Goal: Task Accomplishment & Management: Complete application form

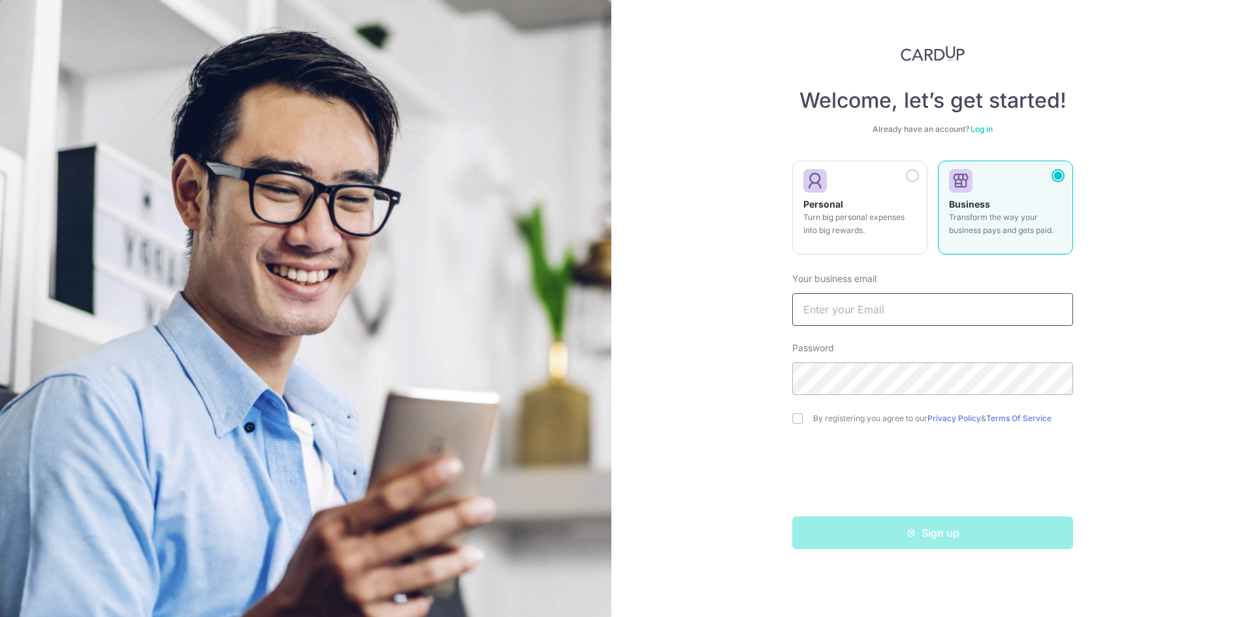
type input "marcusschua7296@gmail.com"
click at [816, 423] on label "By registering you agree to our Privacy Policy & Terms Of Service" at bounding box center [943, 418] width 260 height 10
click at [802, 419] on div "By registering you agree to our Privacy Policy & Terms Of Service" at bounding box center [932, 419] width 281 height 16
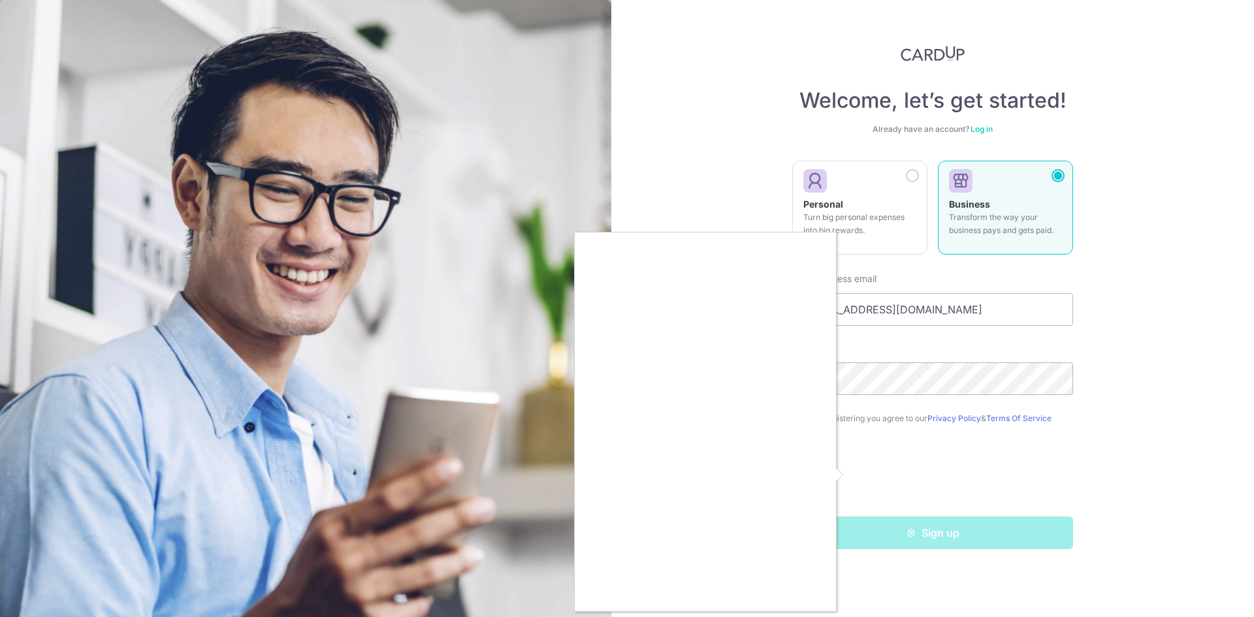
click at [1175, 346] on div at bounding box center [627, 308] width 1254 height 617
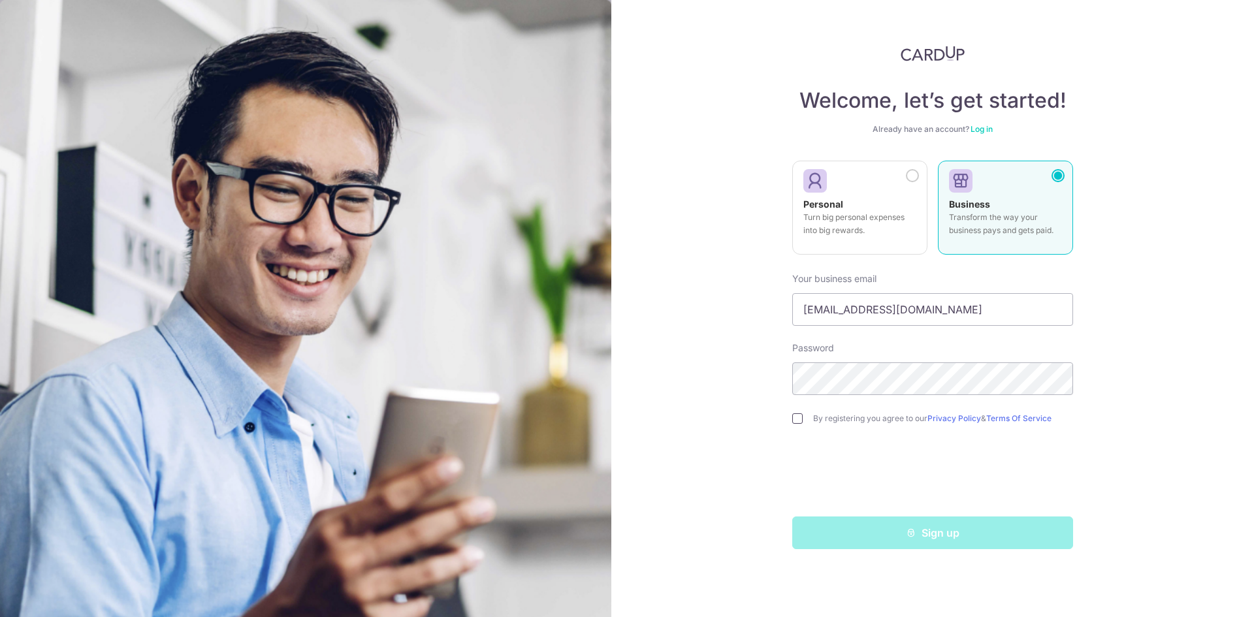
click at [799, 417] on input "checkbox" at bounding box center [797, 418] width 10 height 10
checkbox input "true"
click at [894, 308] on input "marcusschua7296@gmail.com" at bounding box center [932, 309] width 281 height 33
type input "[EMAIL_ADDRESS][DOMAIN_NAME]"
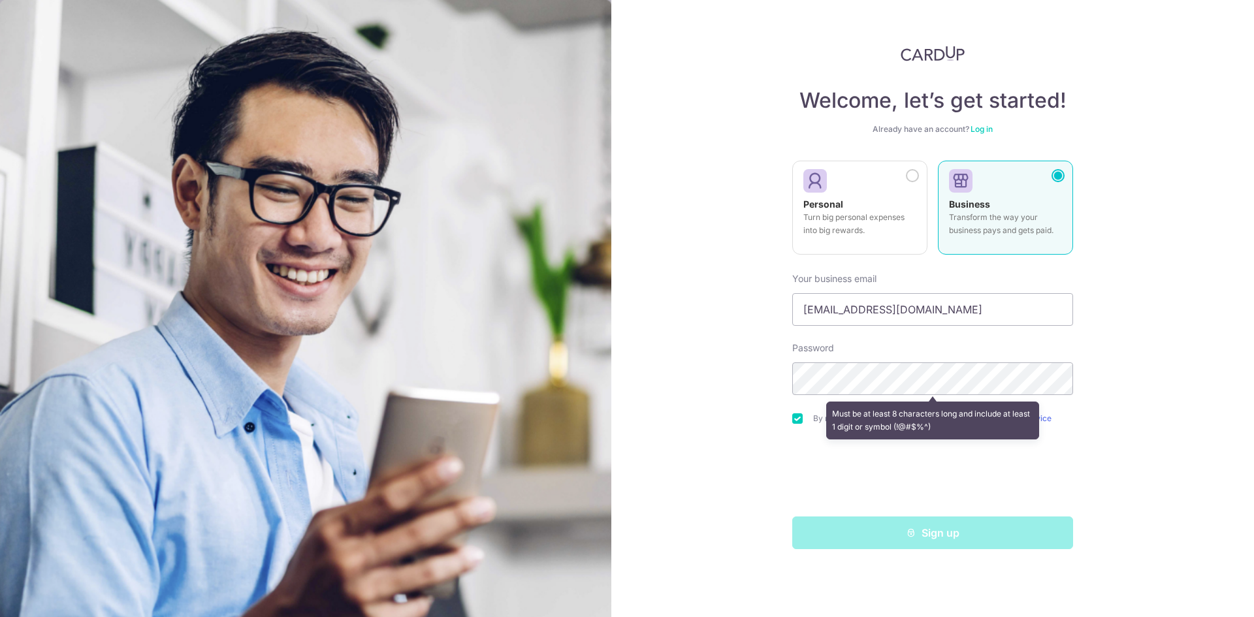
click at [1112, 411] on div "Welcome, let’s get started! Already have an account? Log in Personal Turn big p…" at bounding box center [932, 308] width 643 height 617
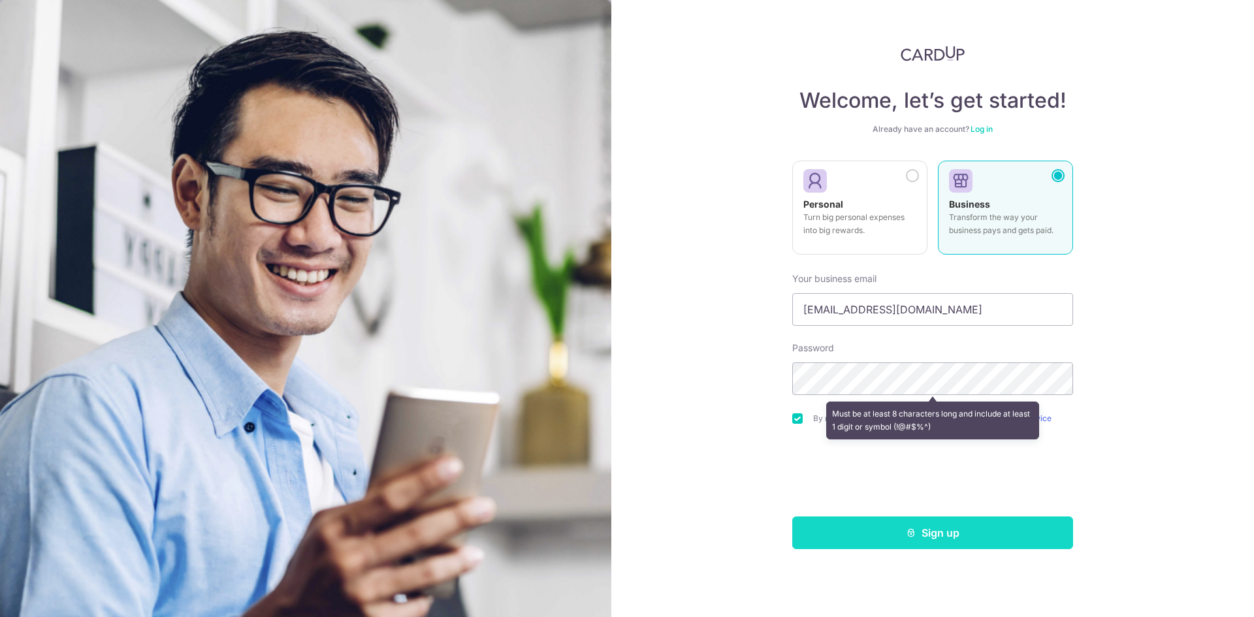
click at [863, 535] on button "Sign up" at bounding box center [932, 533] width 281 height 33
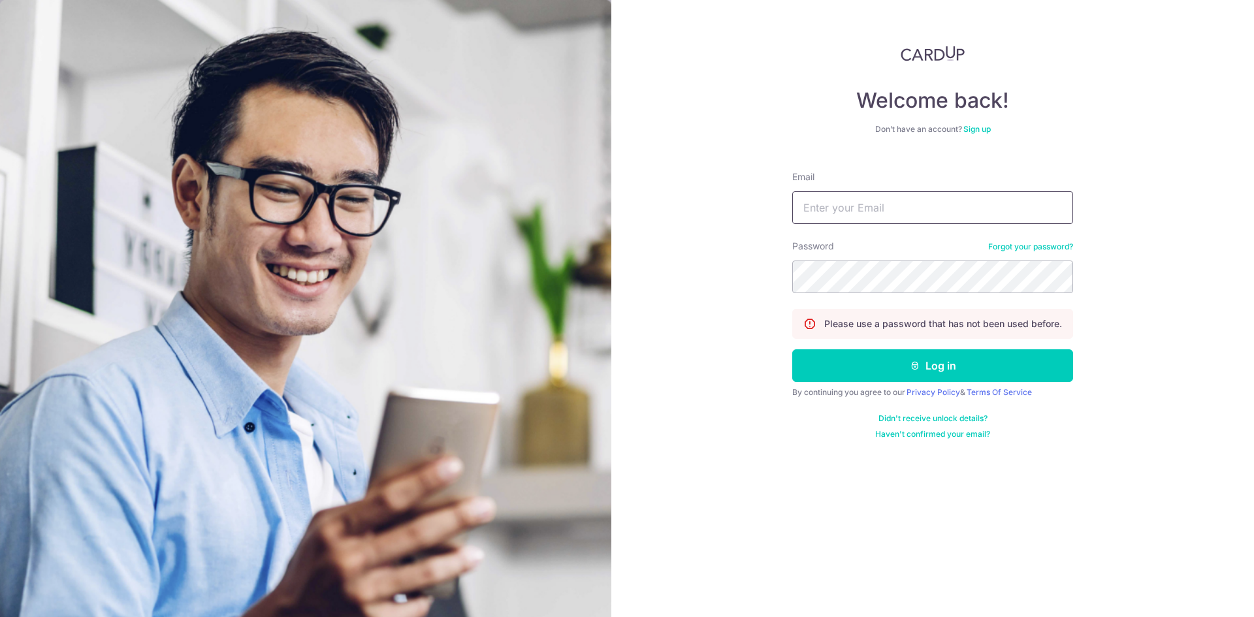
type input "[EMAIL_ADDRESS][DOMAIN_NAME]"
click at [1130, 285] on div "Welcome back! Don’t have an account? Sign up Email [EMAIL_ADDRESS][DOMAIN_NAME]…" at bounding box center [932, 308] width 643 height 617
click at [984, 366] on button "Log in" at bounding box center [932, 365] width 281 height 33
